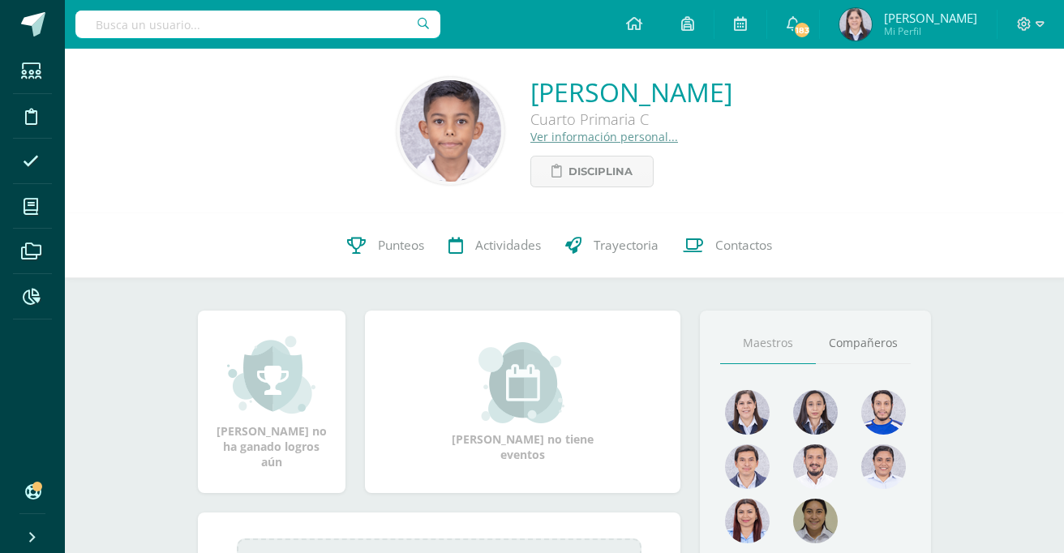
click at [560, 139] on link "Ver información personal..." at bounding box center [604, 136] width 148 height 15
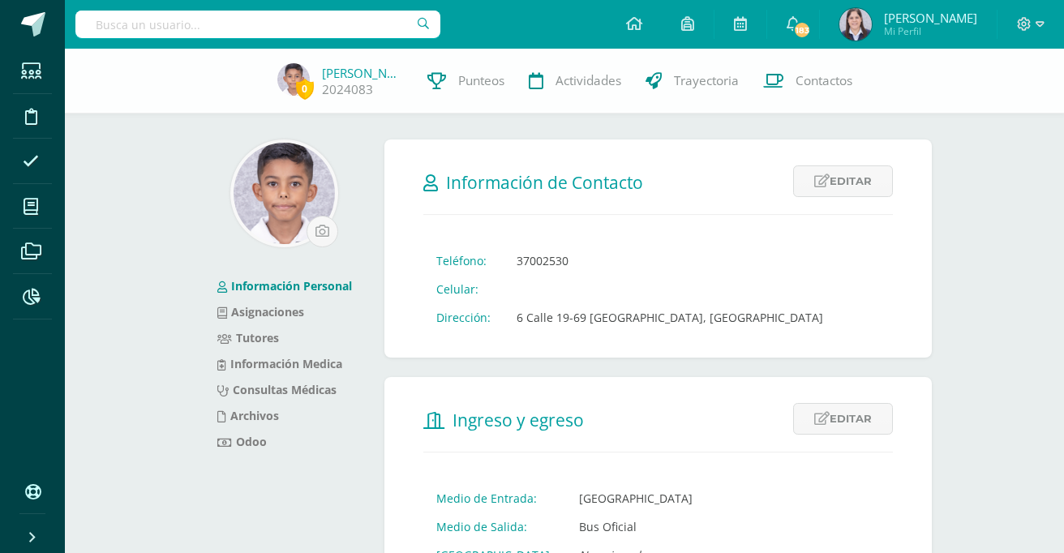
click at [555, 140] on form "Información de Contacto Editar Cancelar Guardar Teléfono: 37002530 Celular: Dir…" at bounding box center [658, 249] width 548 height 218
click at [243, 337] on link "Tutores" at bounding box center [248, 337] width 62 height 15
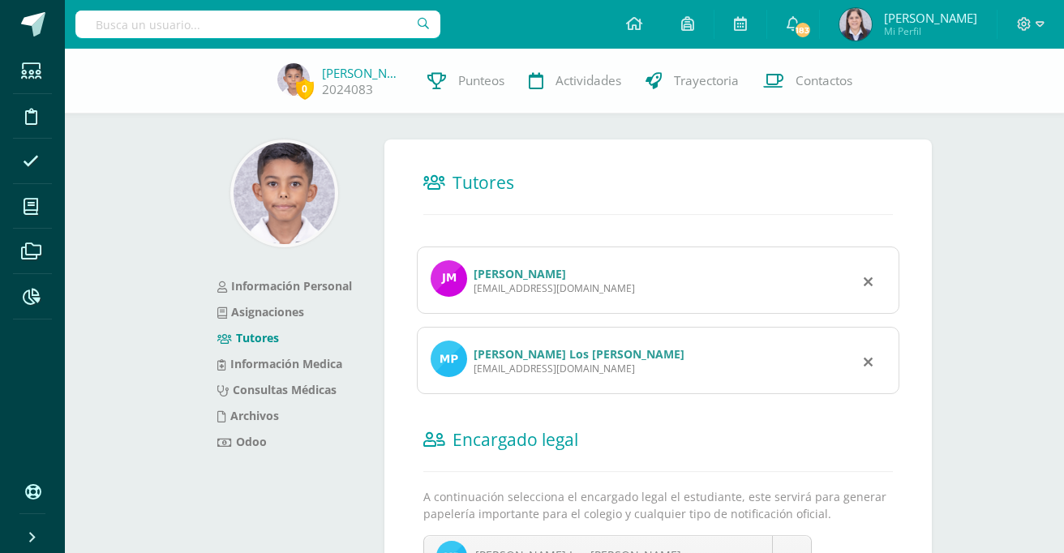
click at [517, 357] on link "[PERSON_NAME] Los [PERSON_NAME]" at bounding box center [579, 353] width 211 height 15
